Goal: Communication & Community: Answer question/provide support

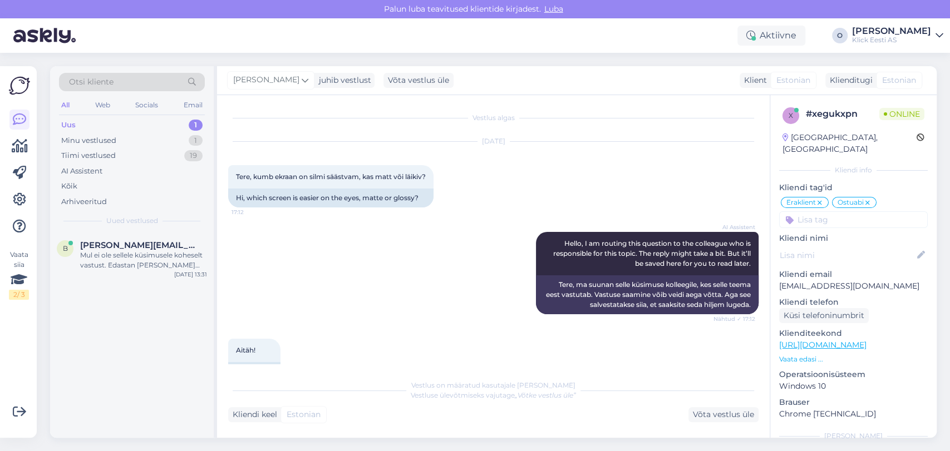
scroll to position [522, 0]
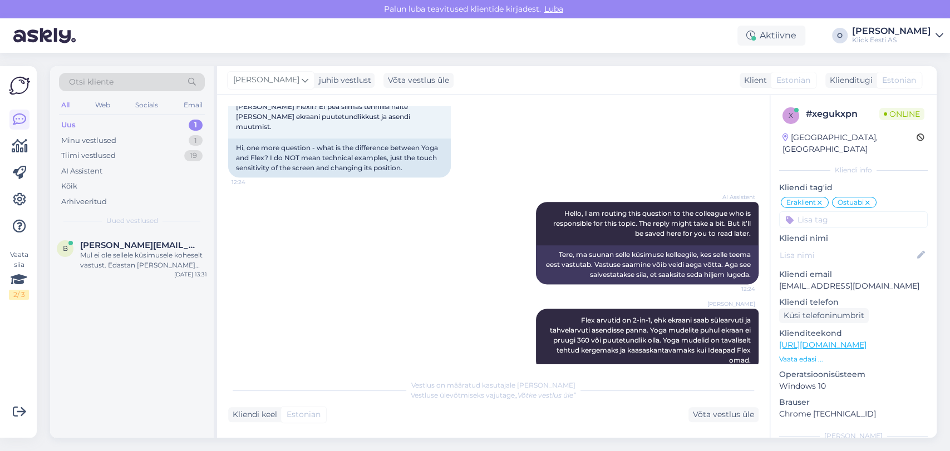
click at [138, 124] on div "Uus 1" at bounding box center [132, 125] width 146 height 16
click at [111, 235] on div "b [PERSON_NAME][EMAIL_ADDRESS][DOMAIN_NAME] Mul ei ole sellele küsimusele kohes…" at bounding box center [132, 258] width 164 height 50
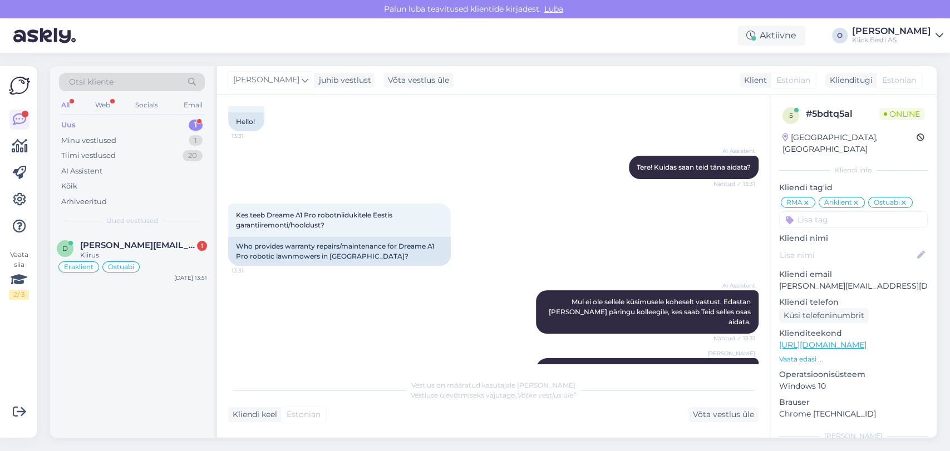
scroll to position [328, 0]
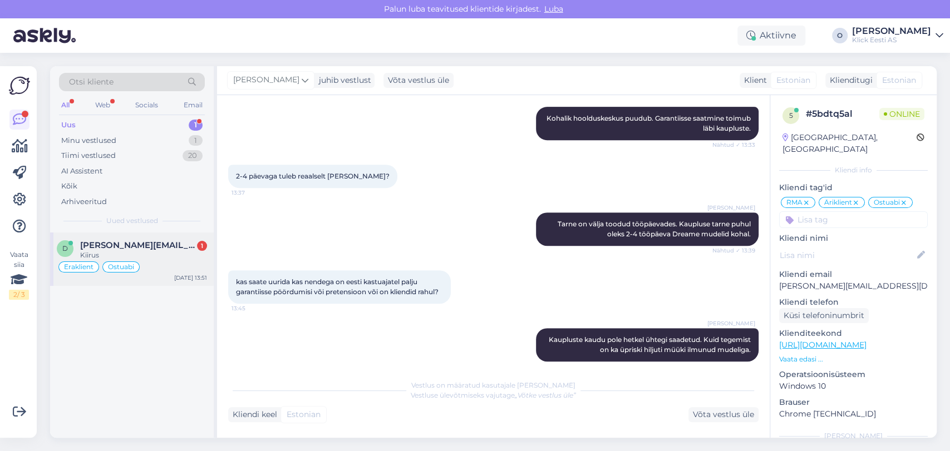
click at [129, 237] on div "d [PERSON_NAME][EMAIL_ADDRESS][DOMAIN_NAME] 1 Kiirus Eraklient Ostuabi [DATE] 1…" at bounding box center [132, 259] width 164 height 53
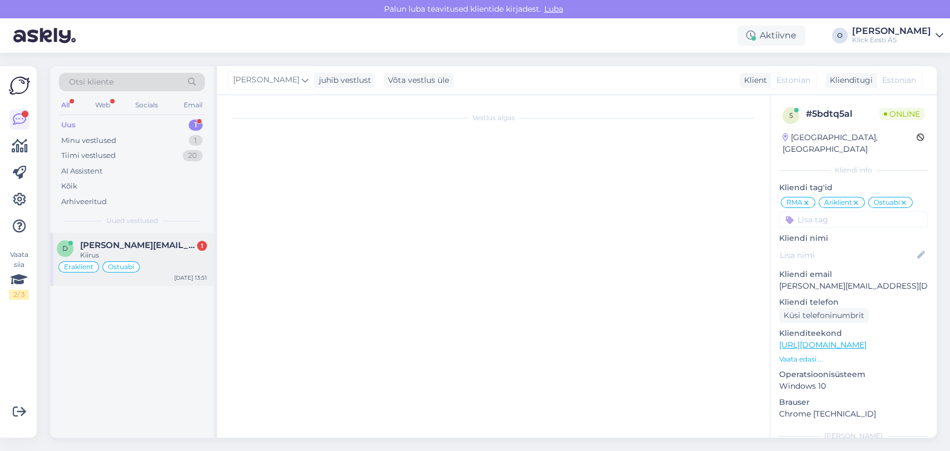
scroll to position [1406, 0]
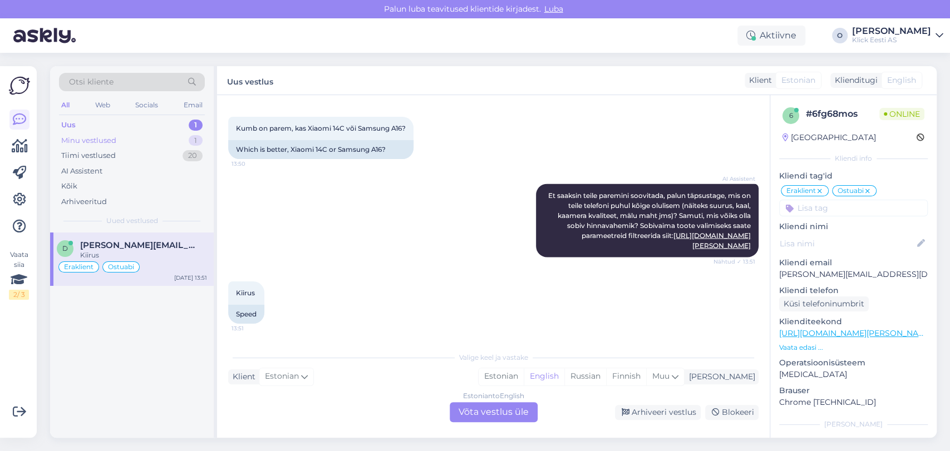
click at [104, 142] on div "Minu vestlused" at bounding box center [88, 140] width 55 height 11
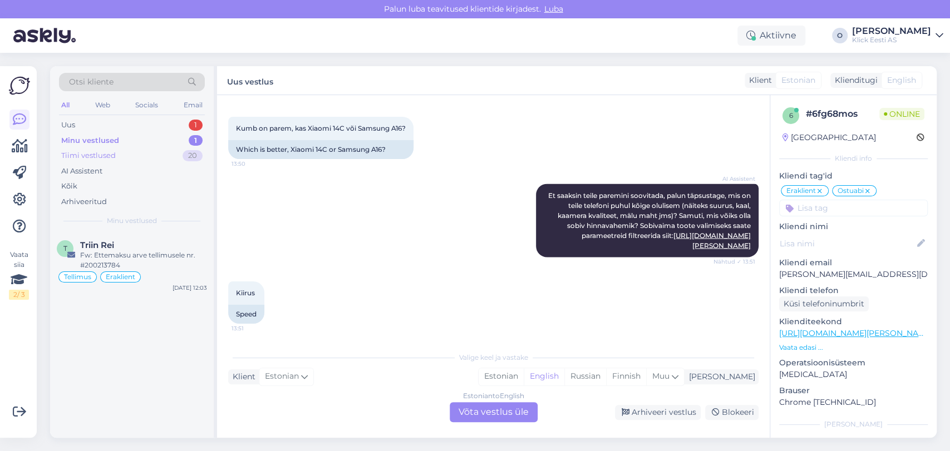
click at [105, 154] on div "Tiimi vestlused" at bounding box center [88, 155] width 55 height 11
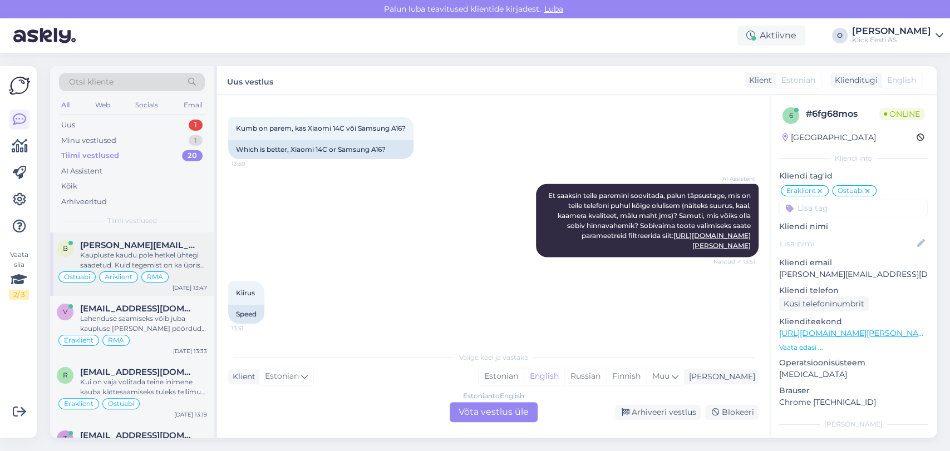
click at [102, 246] on span "[PERSON_NAME][EMAIL_ADDRESS][DOMAIN_NAME]" at bounding box center [138, 245] width 116 height 10
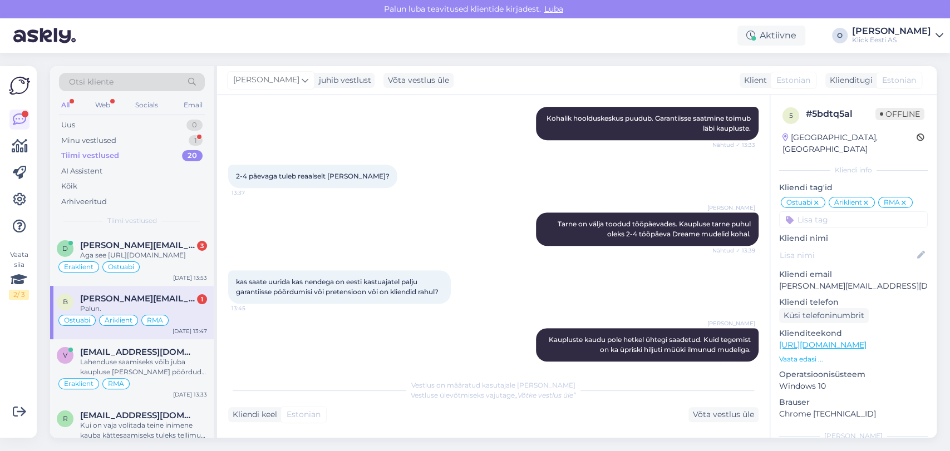
scroll to position [423, 0]
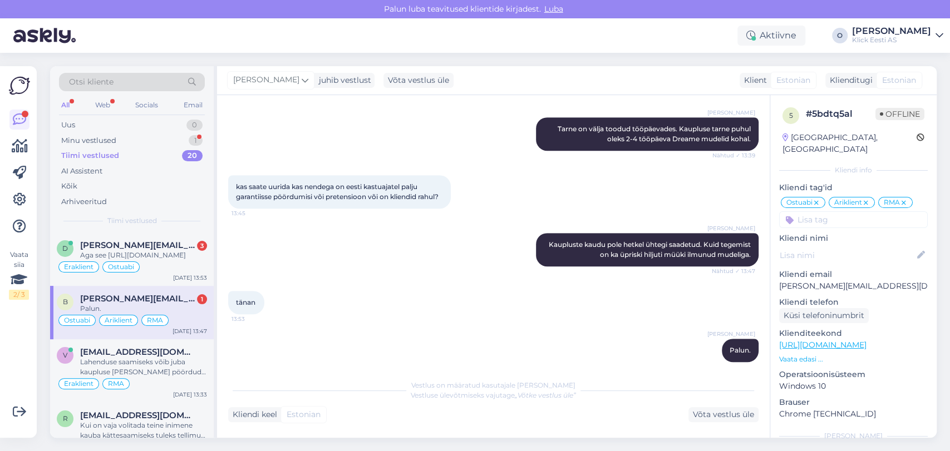
click at [114, 313] on div "Palun." at bounding box center [143, 309] width 127 height 10
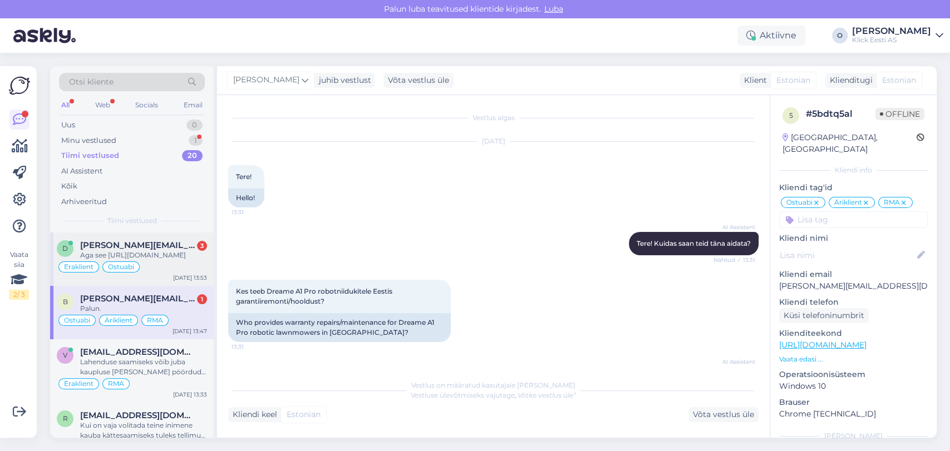
click at [127, 247] on span "[PERSON_NAME][EMAIL_ADDRESS][DOMAIN_NAME]" at bounding box center [138, 245] width 116 height 10
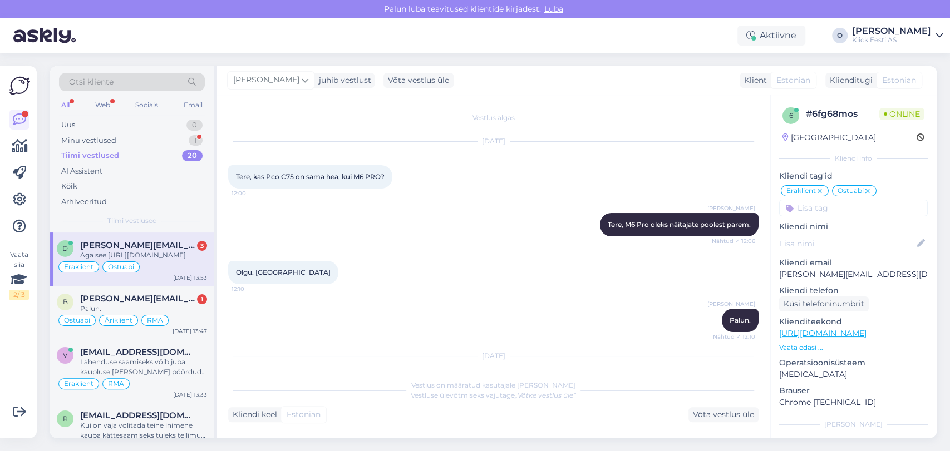
scroll to position [1635, 0]
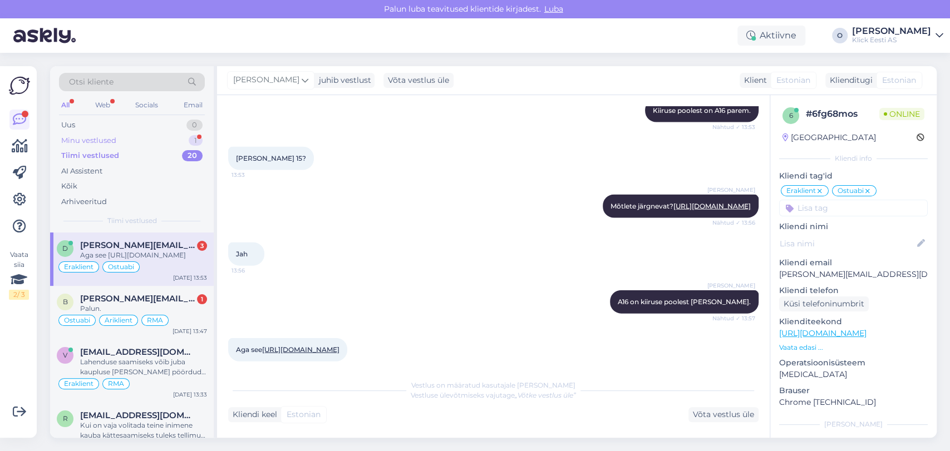
click at [119, 140] on div "Minu vestlused 1" at bounding box center [132, 141] width 146 height 16
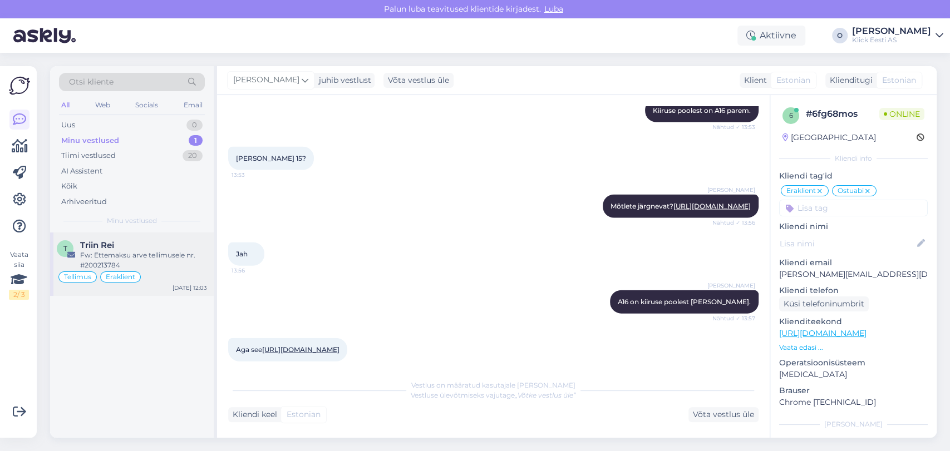
click at [112, 241] on span "Triin Rei" at bounding box center [97, 245] width 34 height 10
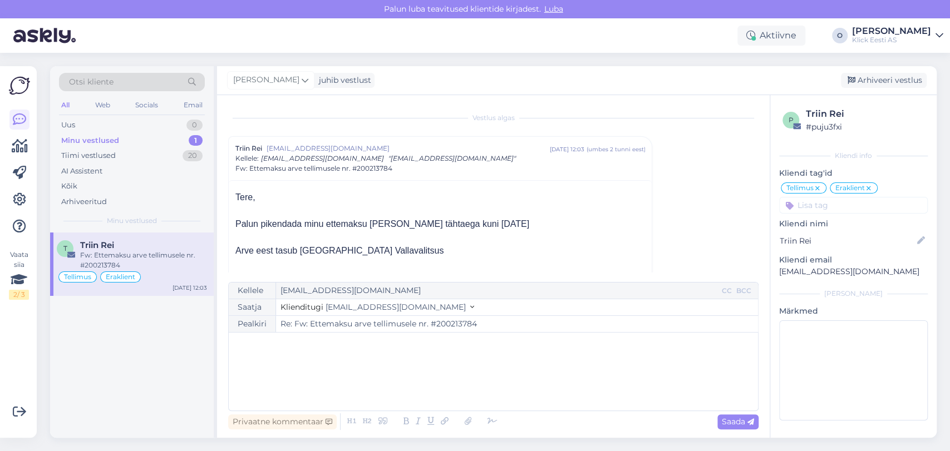
click at [383, 328] on input "Re: Fw: Ettemaksu arve tellimusele nr. #200213784" at bounding box center [517, 324] width 482 height 16
click at [449, 328] on input "Re: Fw: Ettemaksu arve tellimusele nr. #200213784" at bounding box center [517, 324] width 482 height 16
click at [156, 151] on div "Tiimi vestlused 20" at bounding box center [132, 156] width 146 height 16
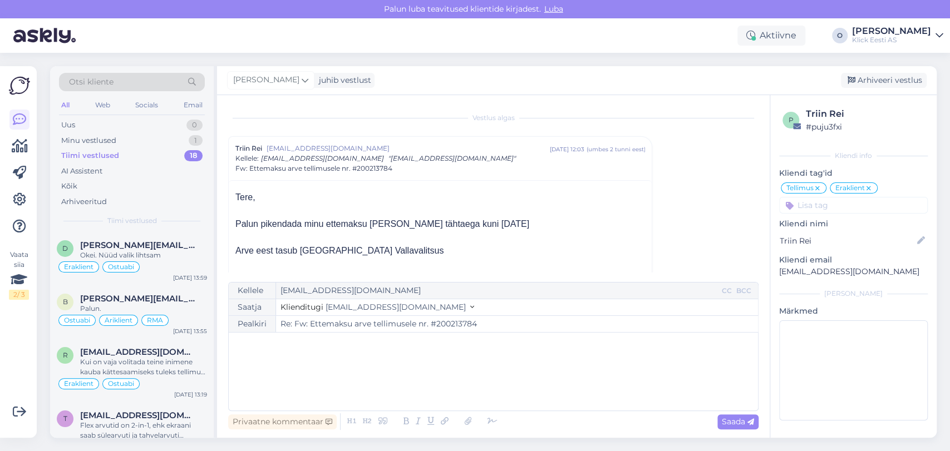
click at [294, 361] on div "﻿" at bounding box center [493, 371] width 518 height 67
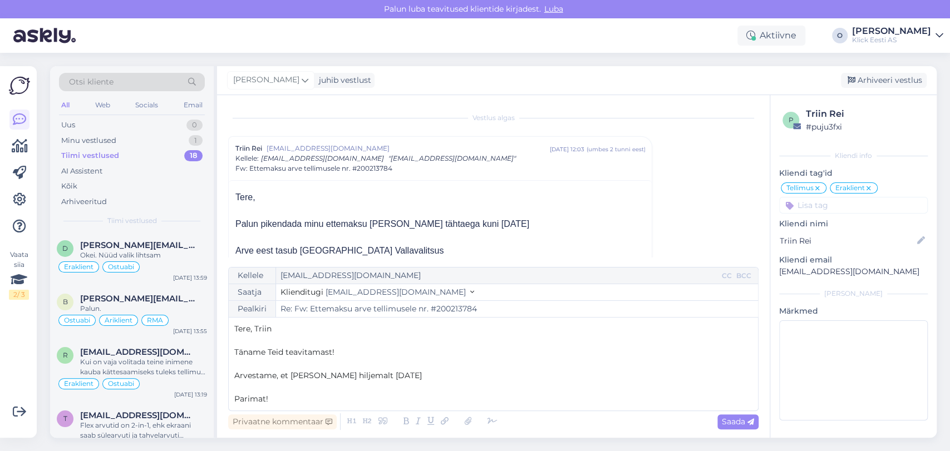
scroll to position [131, 0]
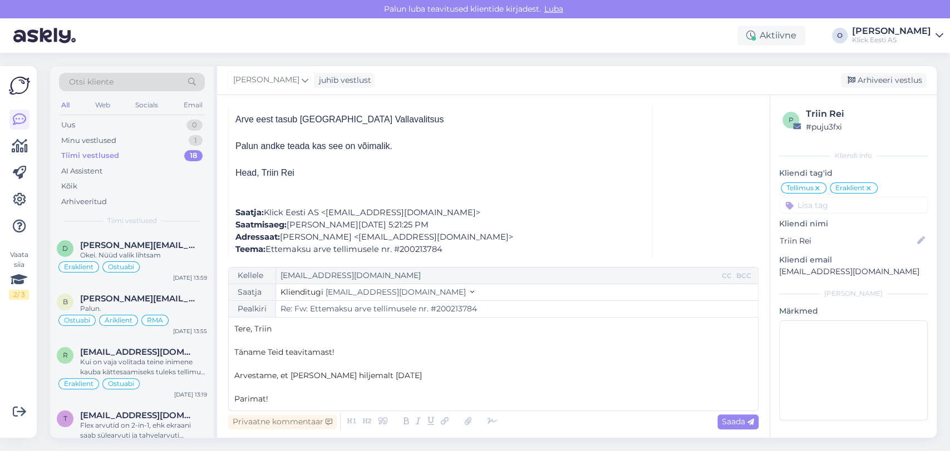
click at [276, 377] on span "Arvestame, et [PERSON_NAME] hiljemalt [DATE]" at bounding box center [328, 376] width 188 height 10
click at [437, 379] on span "Arvestame sellega, et makse laekub hiljemalt [DATE]" at bounding box center [336, 376] width 204 height 10
click at [744, 426] on div "Saada" at bounding box center [738, 422] width 41 height 15
type input "Re: Fw: Ettemaksu arve tellimusele nr. #200213784"
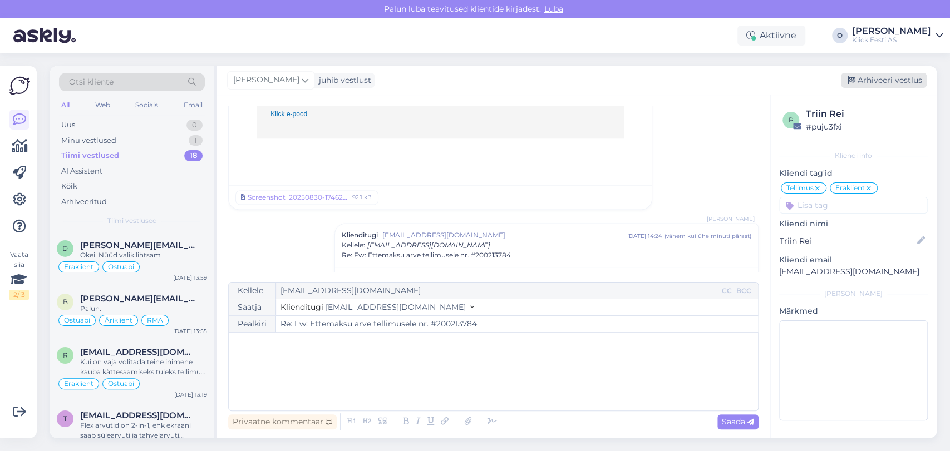
click at [886, 78] on div "Arhiveeri vestlus" at bounding box center [884, 80] width 86 height 15
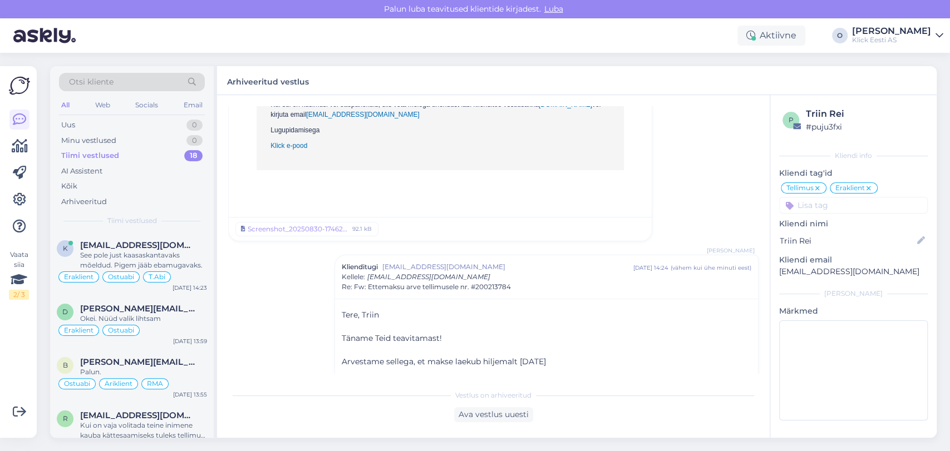
click at [126, 157] on div "Tiimi vestlused 18" at bounding box center [132, 156] width 146 height 16
click at [125, 261] on div "See pole just kaasaskantavaks mõeldud. Pigem jääb ebamugavaks." at bounding box center [143, 261] width 127 height 20
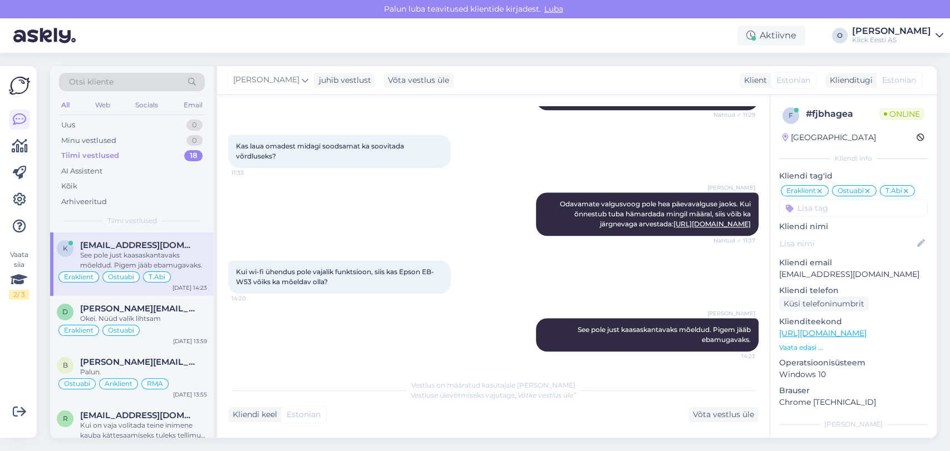
click at [120, 296] on div "d [PERSON_NAME][EMAIL_ADDRESS][DOMAIN_NAME] Okei. Nüüd valik lihtsam Eraklient …" at bounding box center [132, 322] width 164 height 53
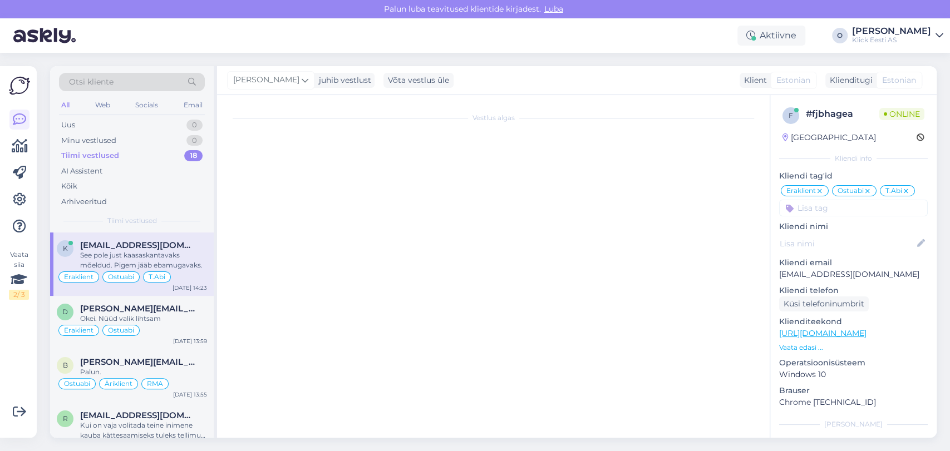
scroll to position [1790, 0]
